Goal: Task Accomplishment & Management: Use online tool/utility

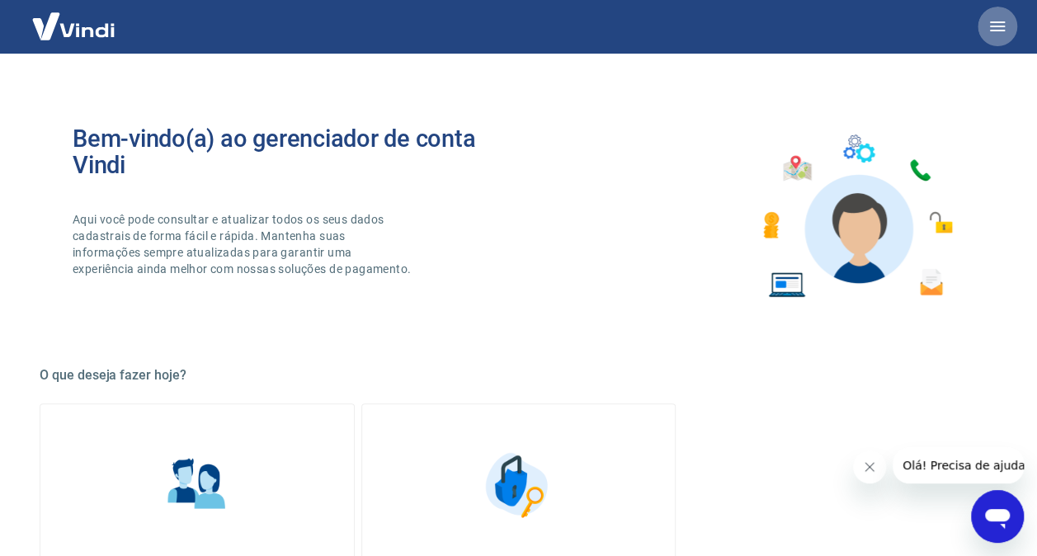
click at [991, 31] on icon "button" at bounding box center [997, 26] width 15 height 10
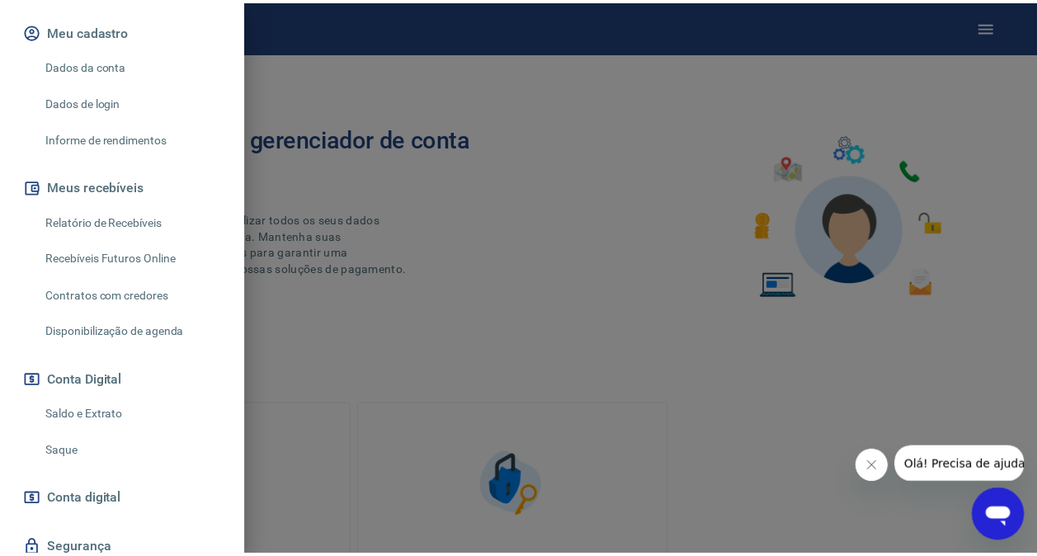
scroll to position [249, 0]
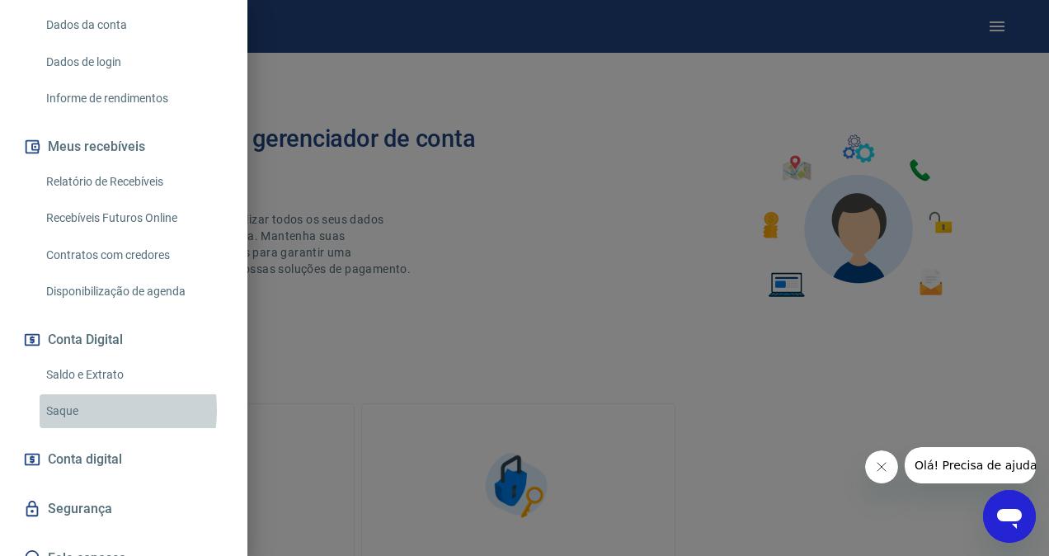
click at [54, 409] on link "Saque" at bounding box center [134, 411] width 188 height 34
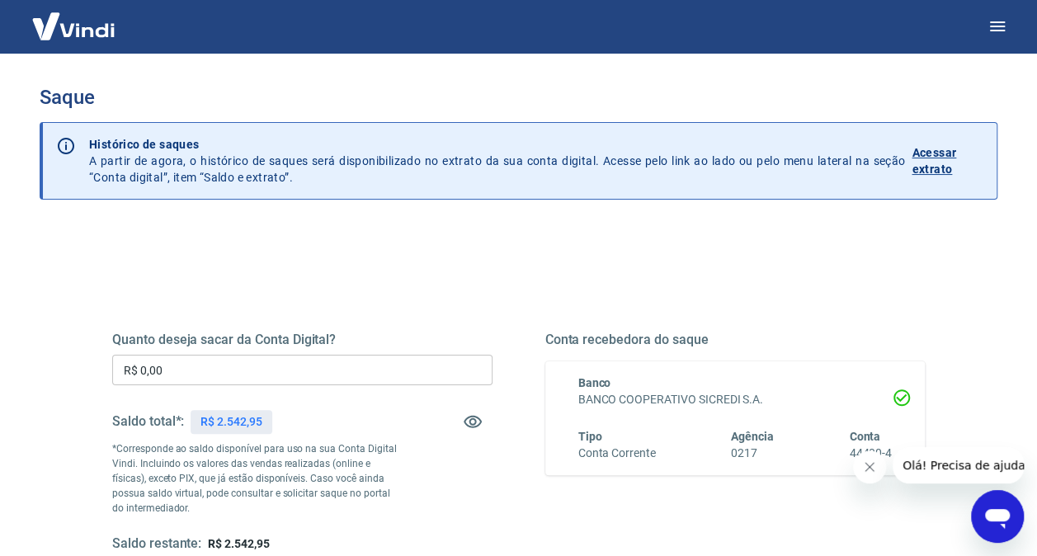
click at [148, 365] on input "R$ 0,00" at bounding box center [302, 370] width 380 height 31
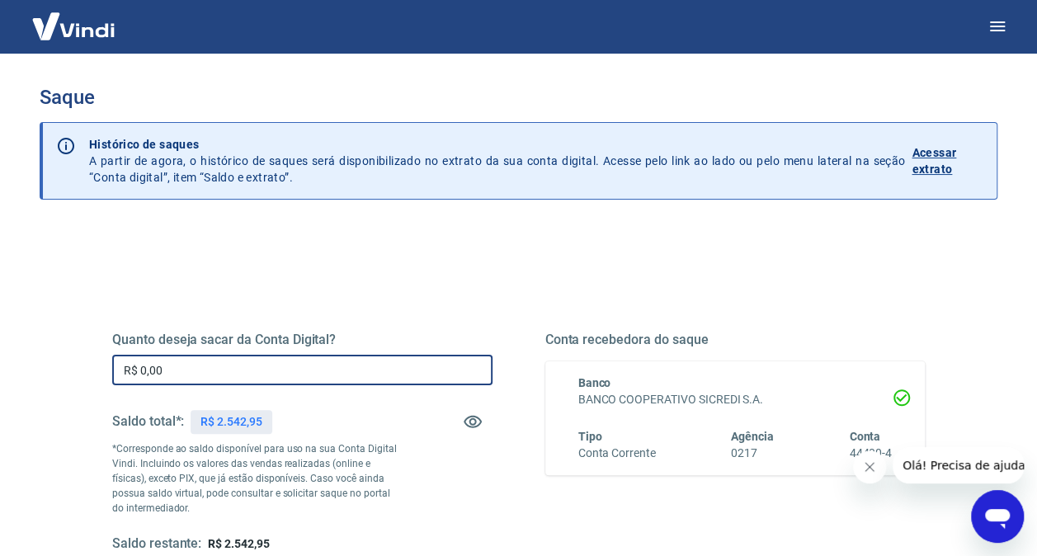
click at [163, 360] on input "R$ 0,00" at bounding box center [302, 370] width 380 height 31
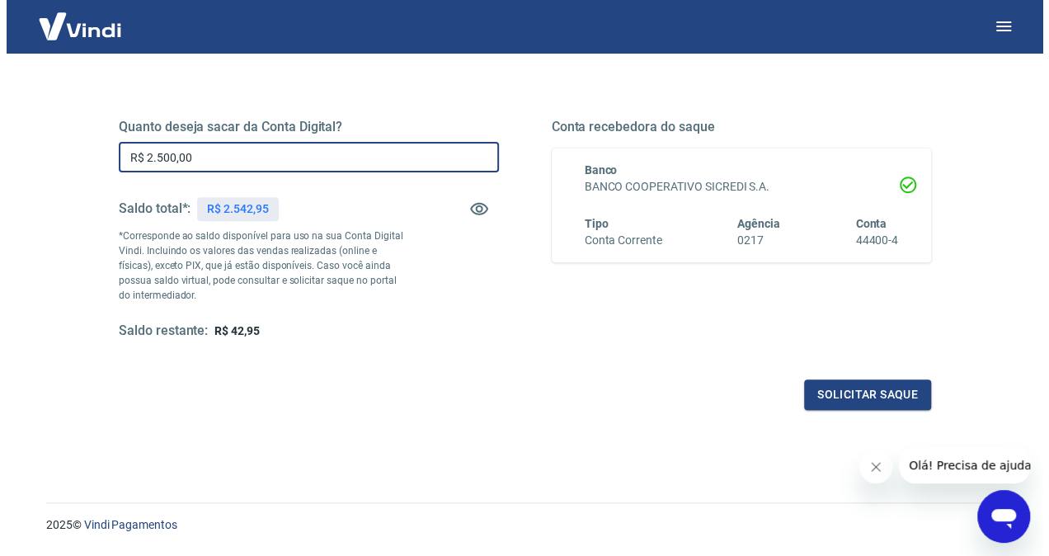
scroll to position [223, 0]
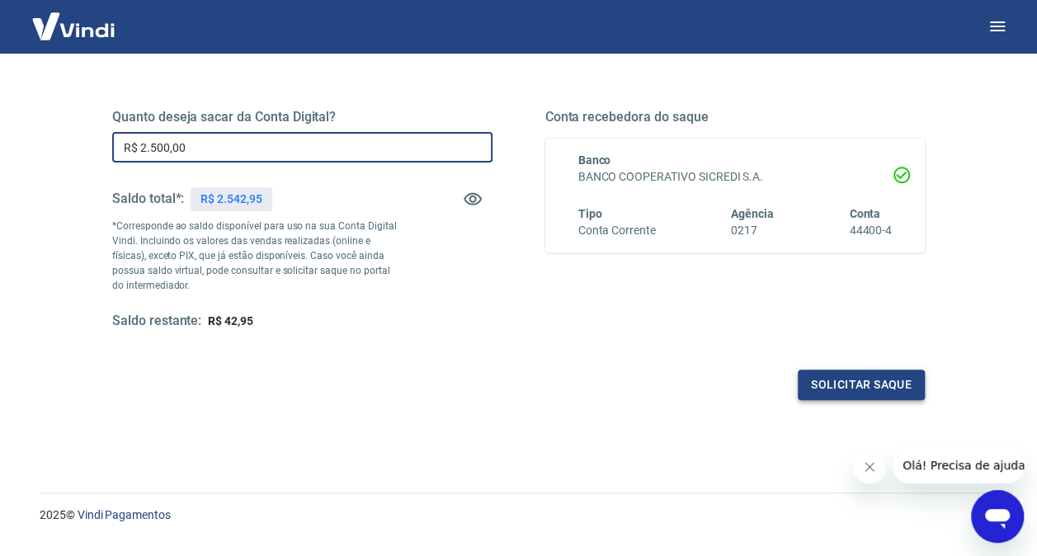
type input "R$ 2.500,00"
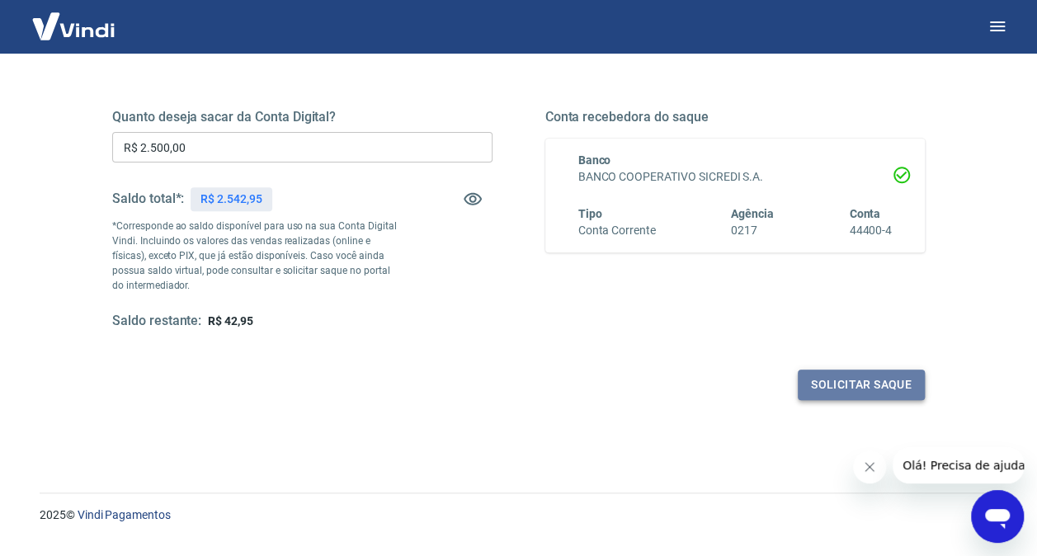
click at [831, 381] on button "Solicitar saque" at bounding box center [861, 385] width 127 height 31
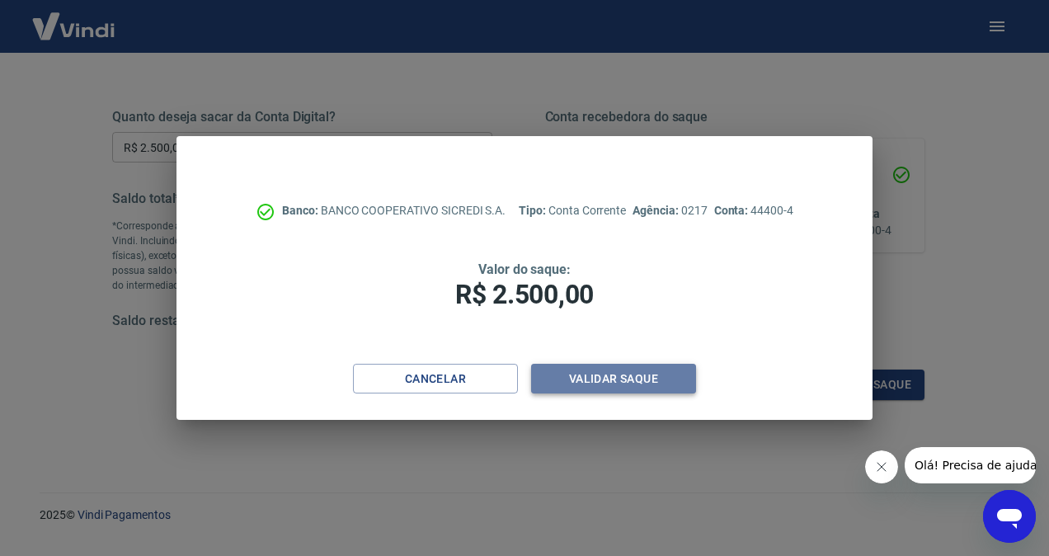
click at [633, 383] on button "Validar saque" at bounding box center [613, 379] width 165 height 31
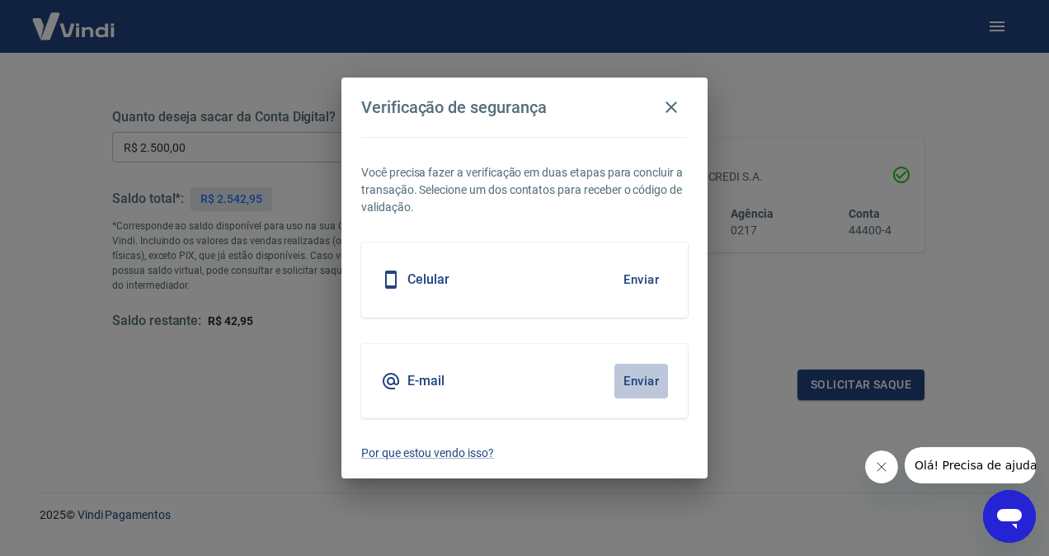
click at [642, 389] on button "Enviar" at bounding box center [642, 381] width 54 height 35
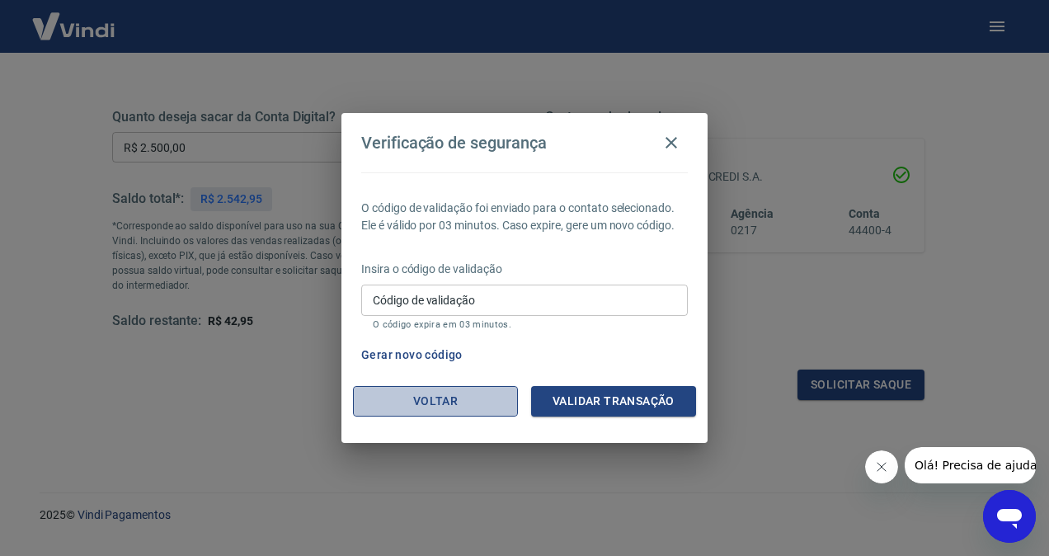
click at [457, 405] on button "Voltar" at bounding box center [435, 401] width 165 height 31
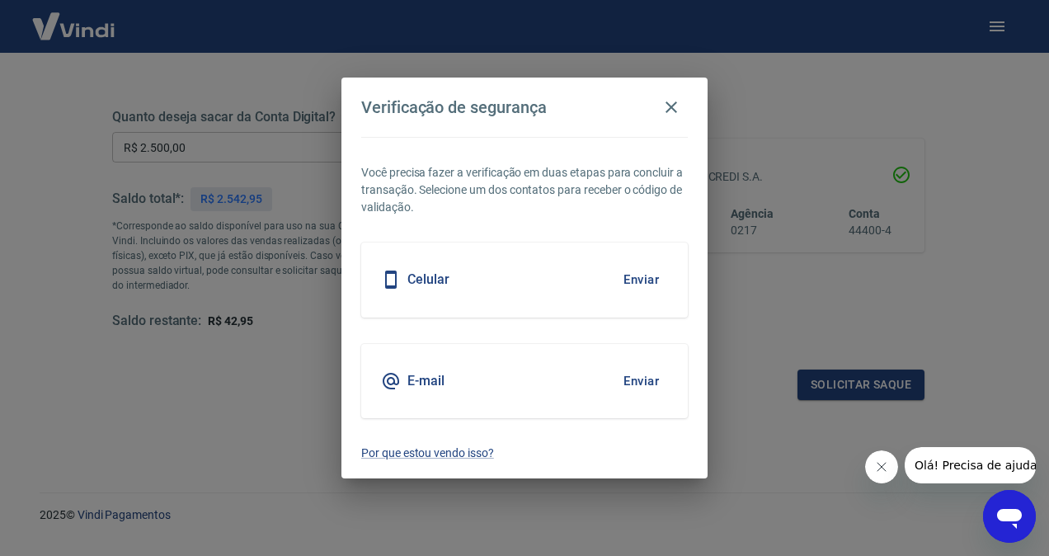
click at [634, 281] on button "Enviar" at bounding box center [642, 279] width 54 height 35
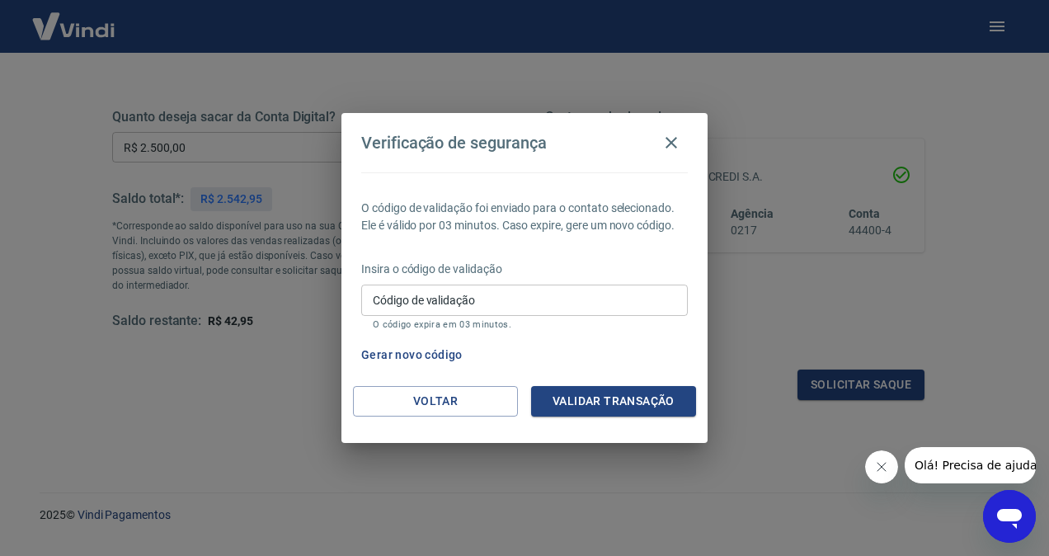
click at [559, 304] on input "Código de validação" at bounding box center [524, 300] width 327 height 31
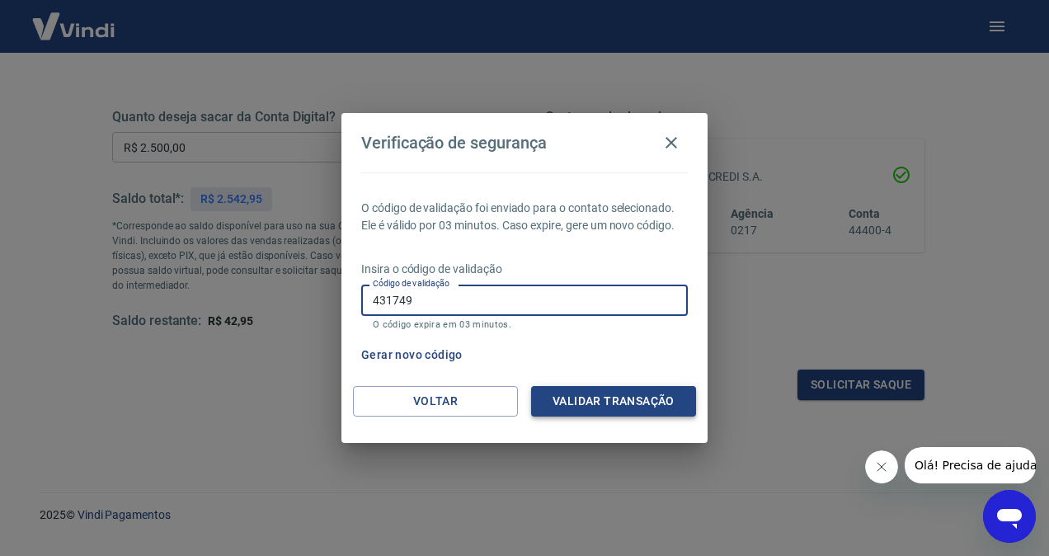
type input "431749"
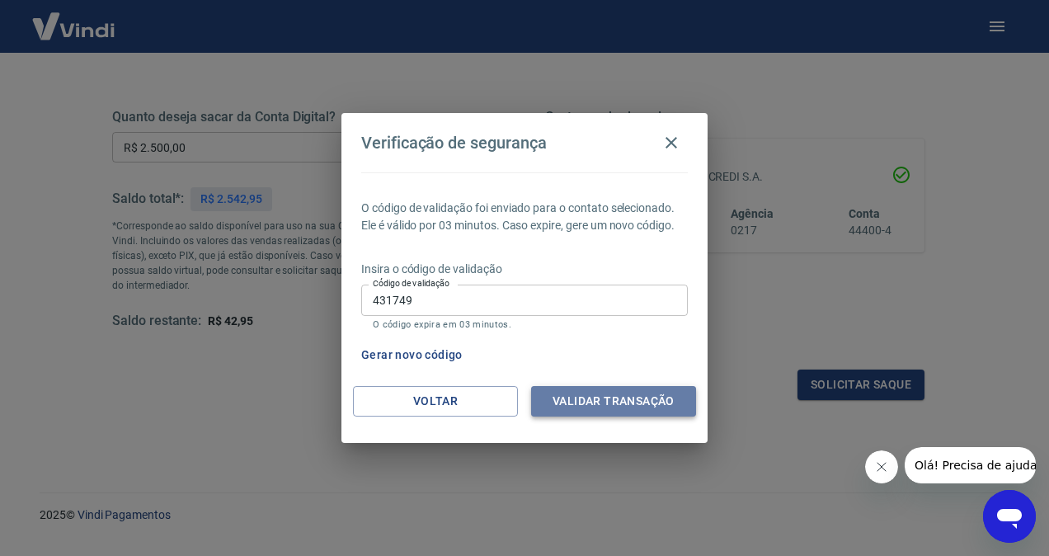
click at [629, 403] on button "Validar transação" at bounding box center [613, 401] width 165 height 31
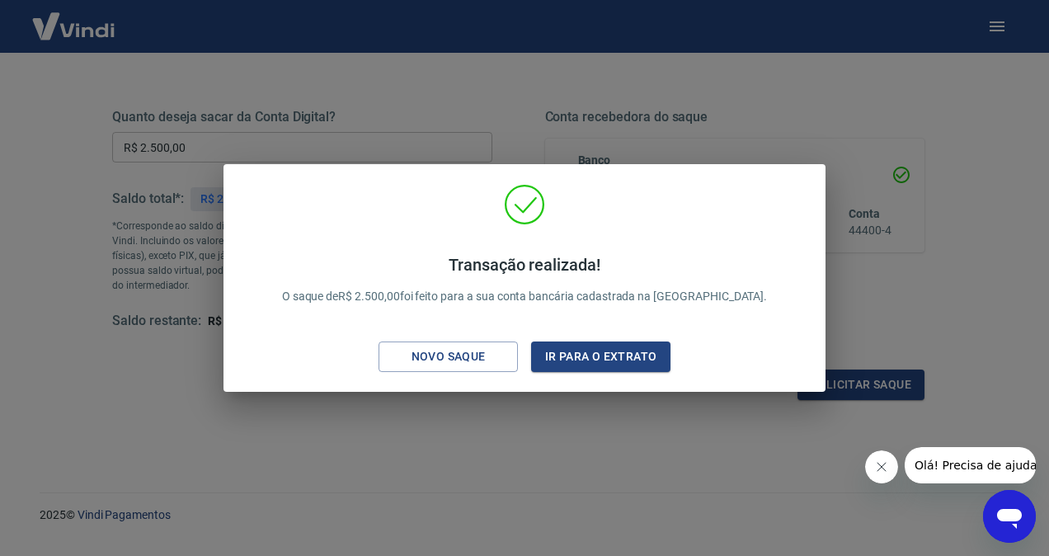
click at [930, 321] on div "Transação realizada! O saque de R$ 2.500,00 foi feito para a sua conta bancária…" at bounding box center [524, 278] width 1049 height 556
